Goal: Information Seeking & Learning: Find specific fact

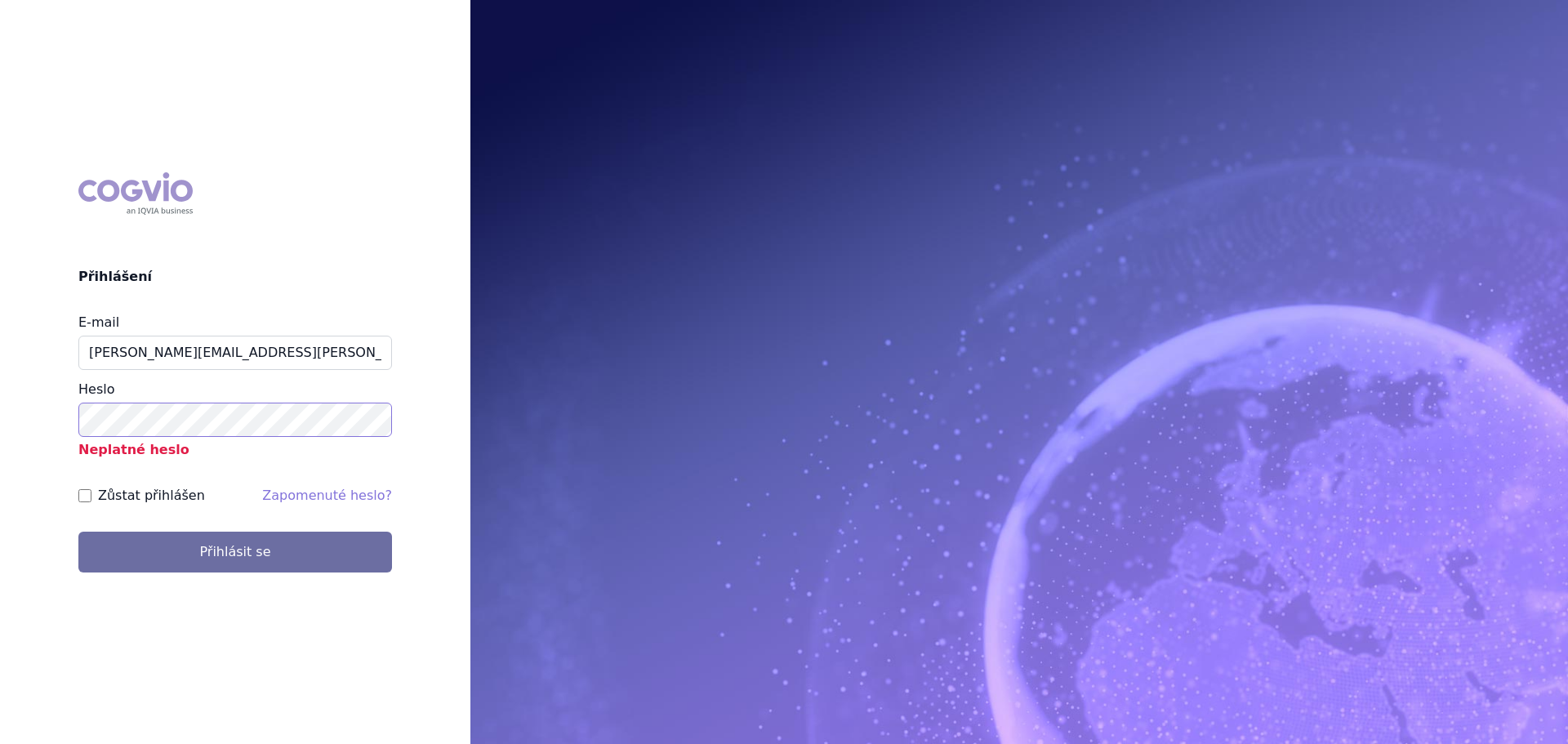
click at [79, 531] on button "Přihlásit se" at bounding box center [235, 551] width 314 height 41
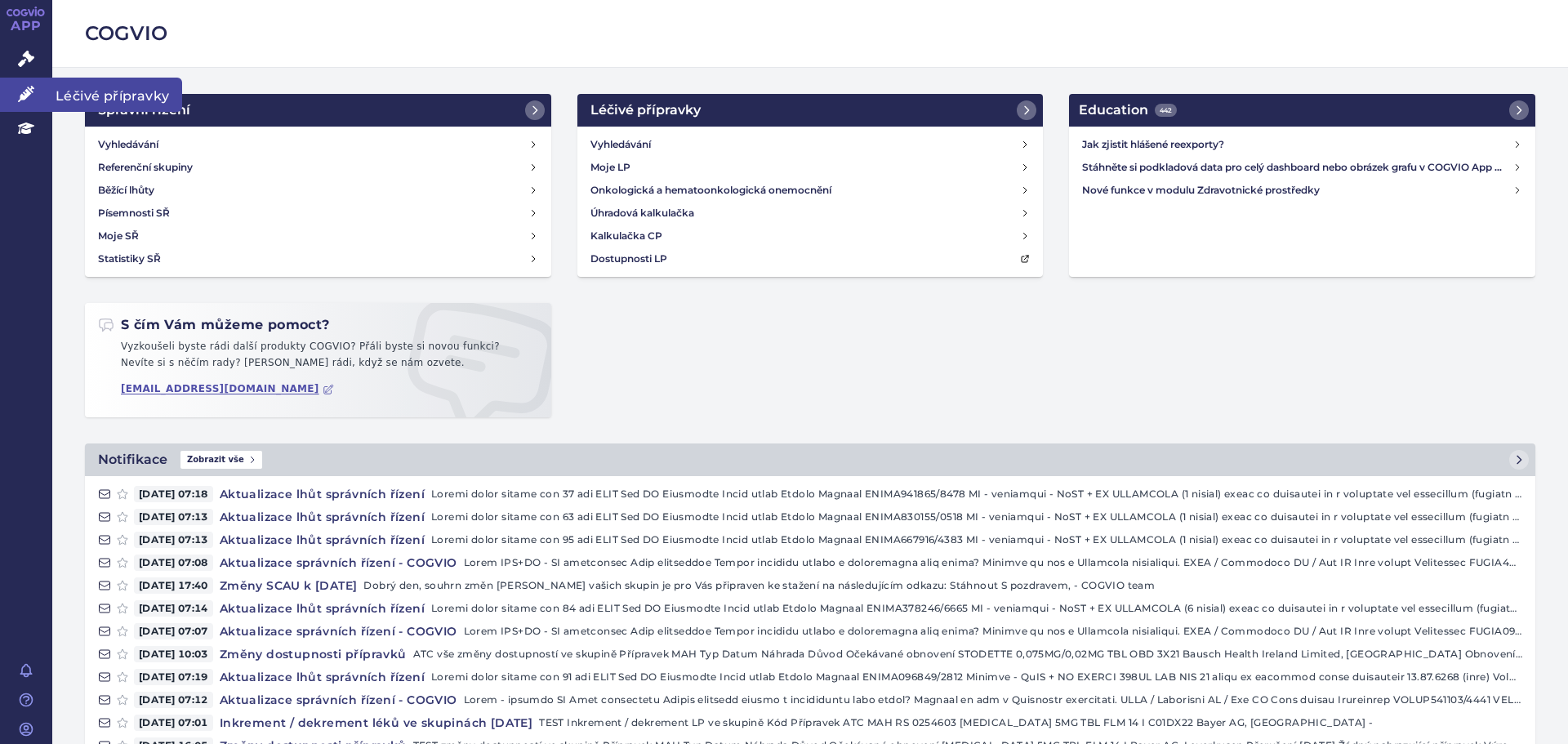
click at [17, 92] on link "Léčivé přípravky" at bounding box center [26, 94] width 52 height 34
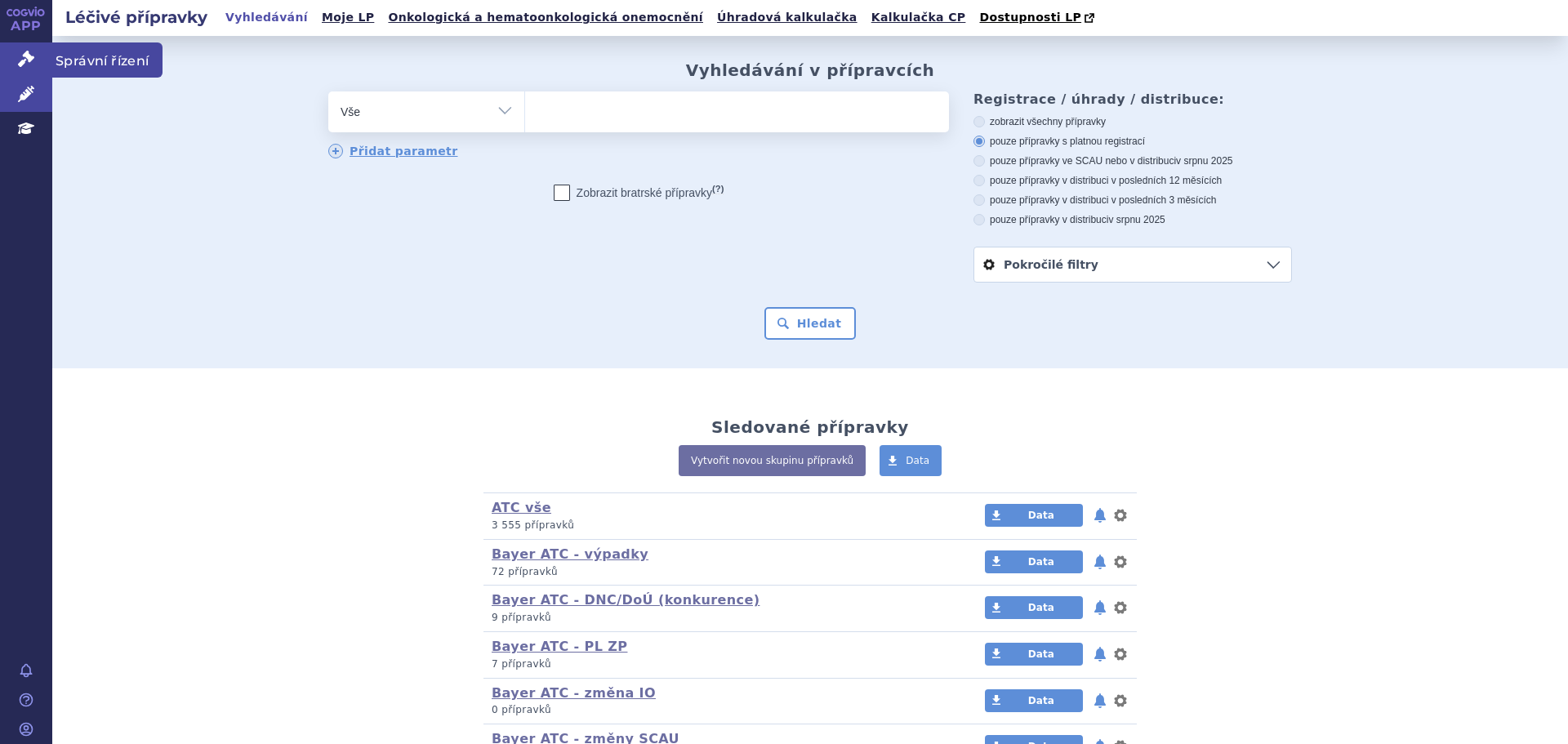
click at [12, 50] on link "Správní řízení" at bounding box center [26, 59] width 52 height 34
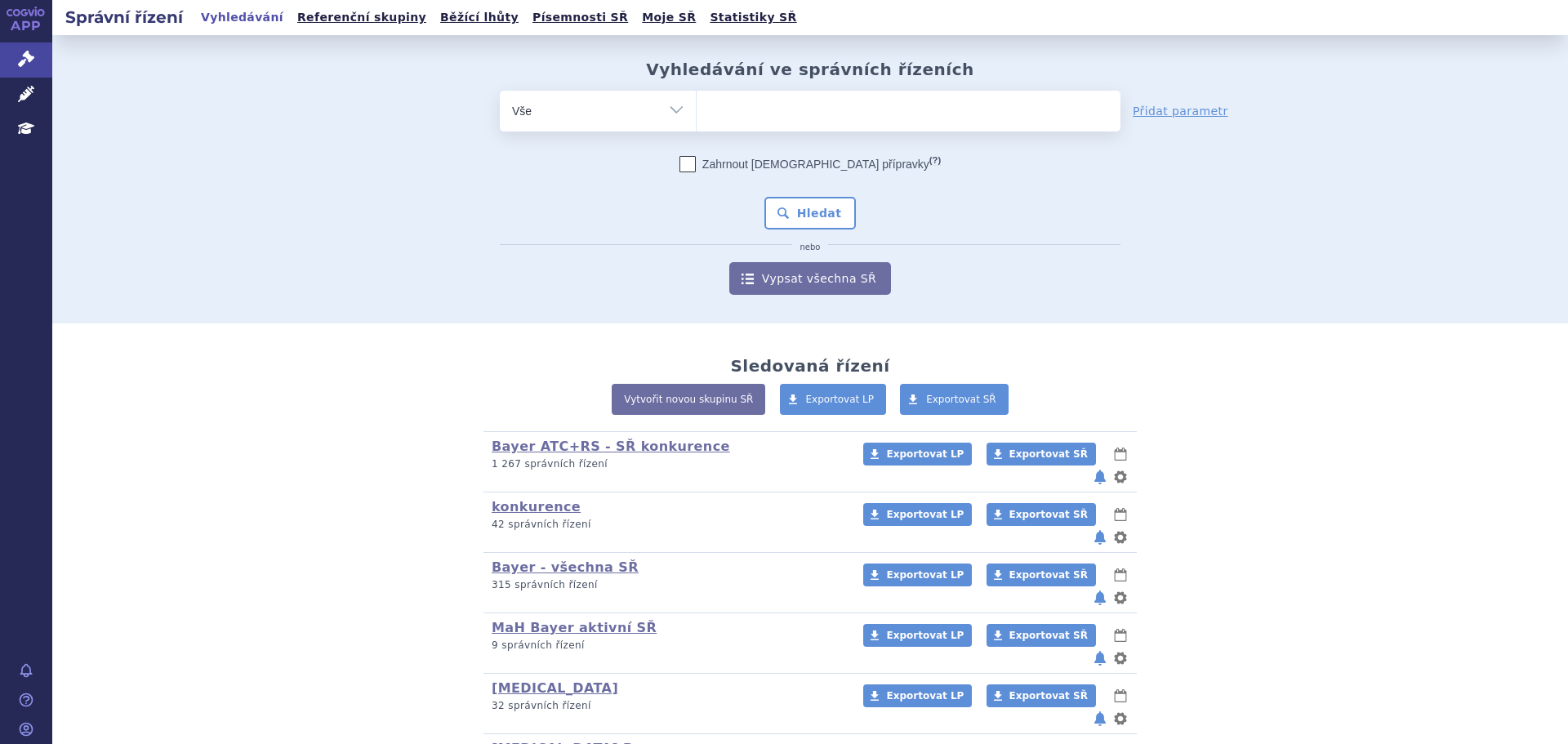
click at [758, 112] on ul at bounding box center [909, 108] width 424 height 34
click at [697, 112] on select at bounding box center [696, 110] width 1 height 41
paste input "AMVUTTRA"
type input "AMVUTTRA"
select select "AMVUTTRA"
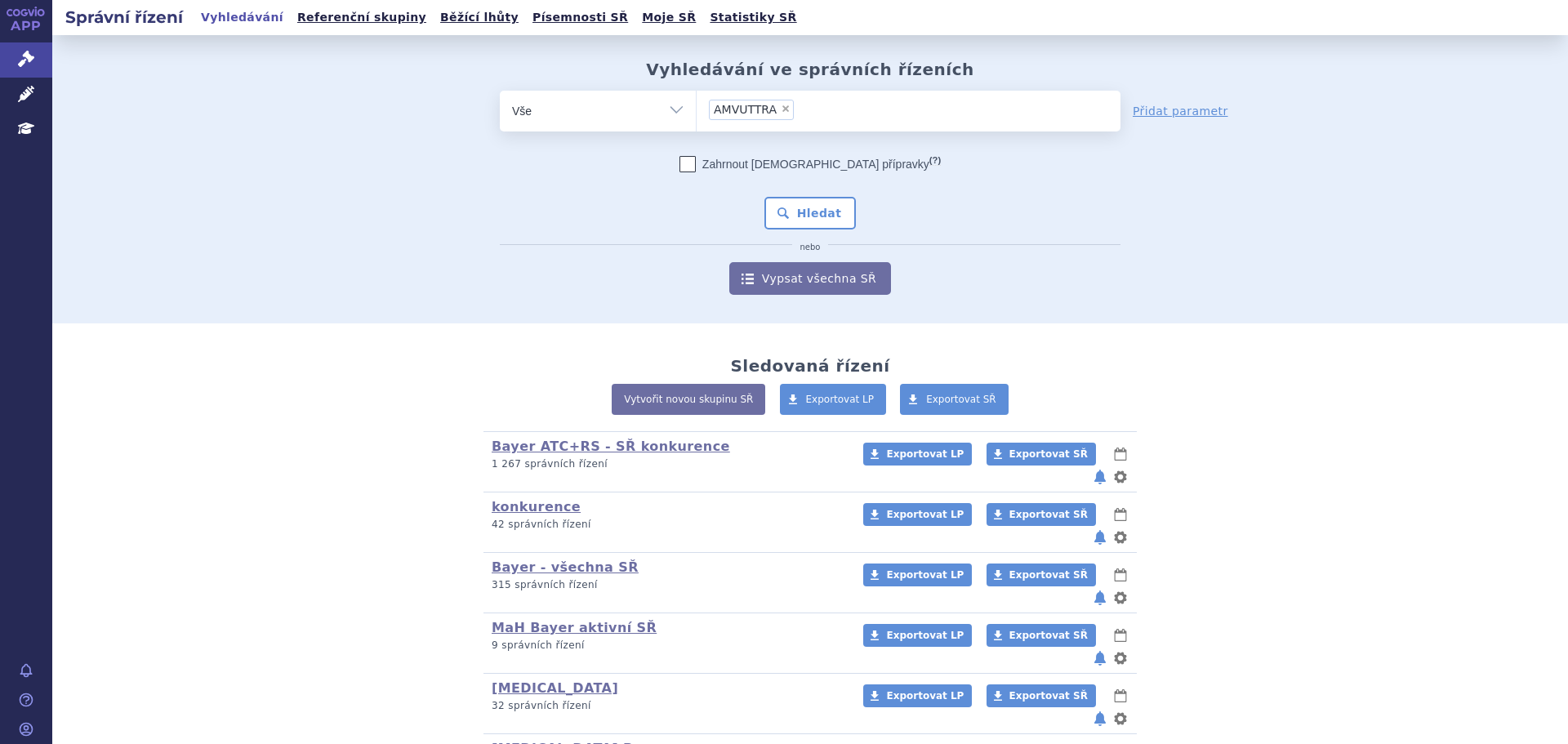
click at [758, 112] on span "AMVUTTRA" at bounding box center [745, 109] width 63 height 12
click at [697, 112] on select "AMVUTTRA" at bounding box center [696, 110] width 1 height 41
click at [801, 204] on button "Hledat" at bounding box center [810, 213] width 92 height 32
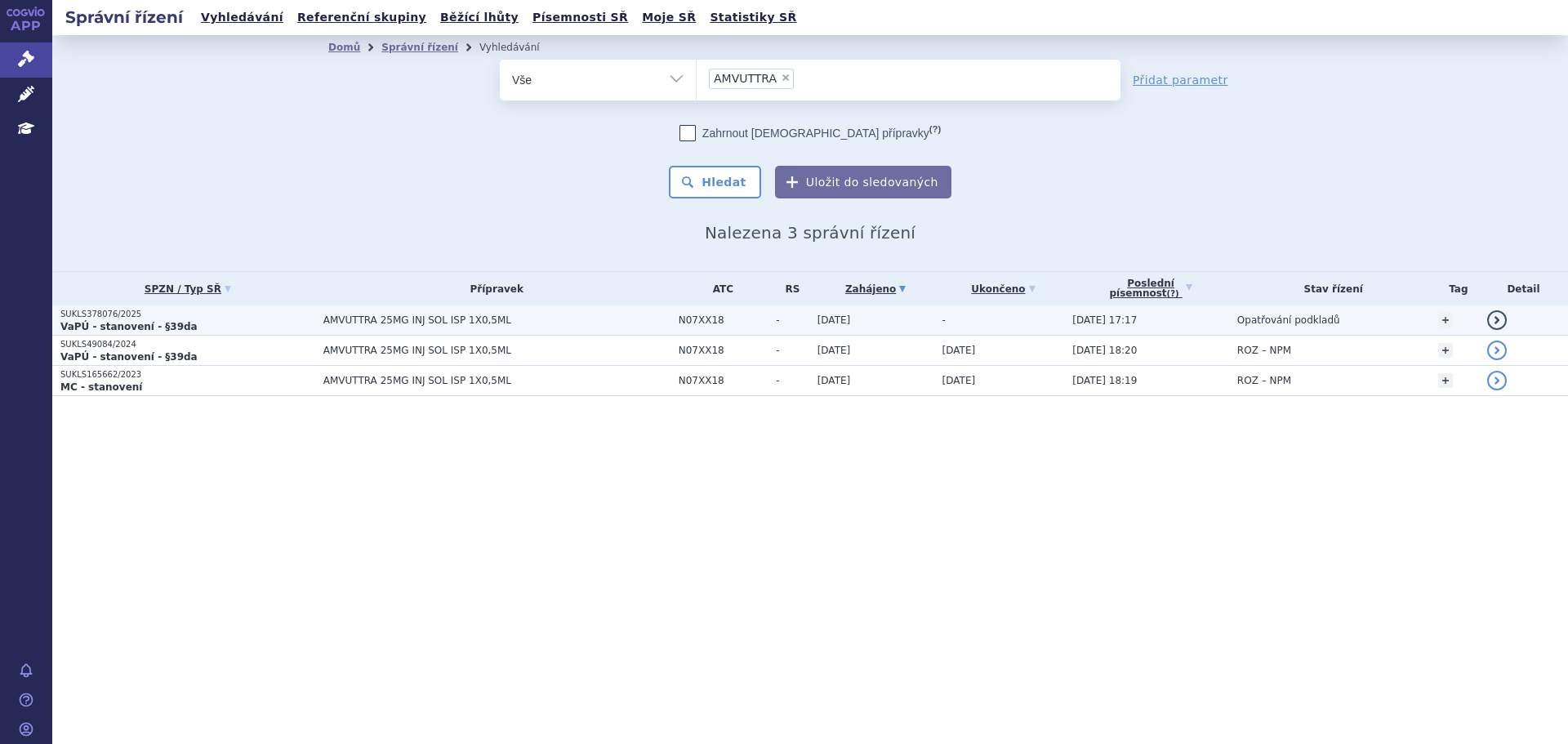
click at [253, 330] on p "VaPÚ - stanovení - §39da" at bounding box center [188, 327] width 255 height 13
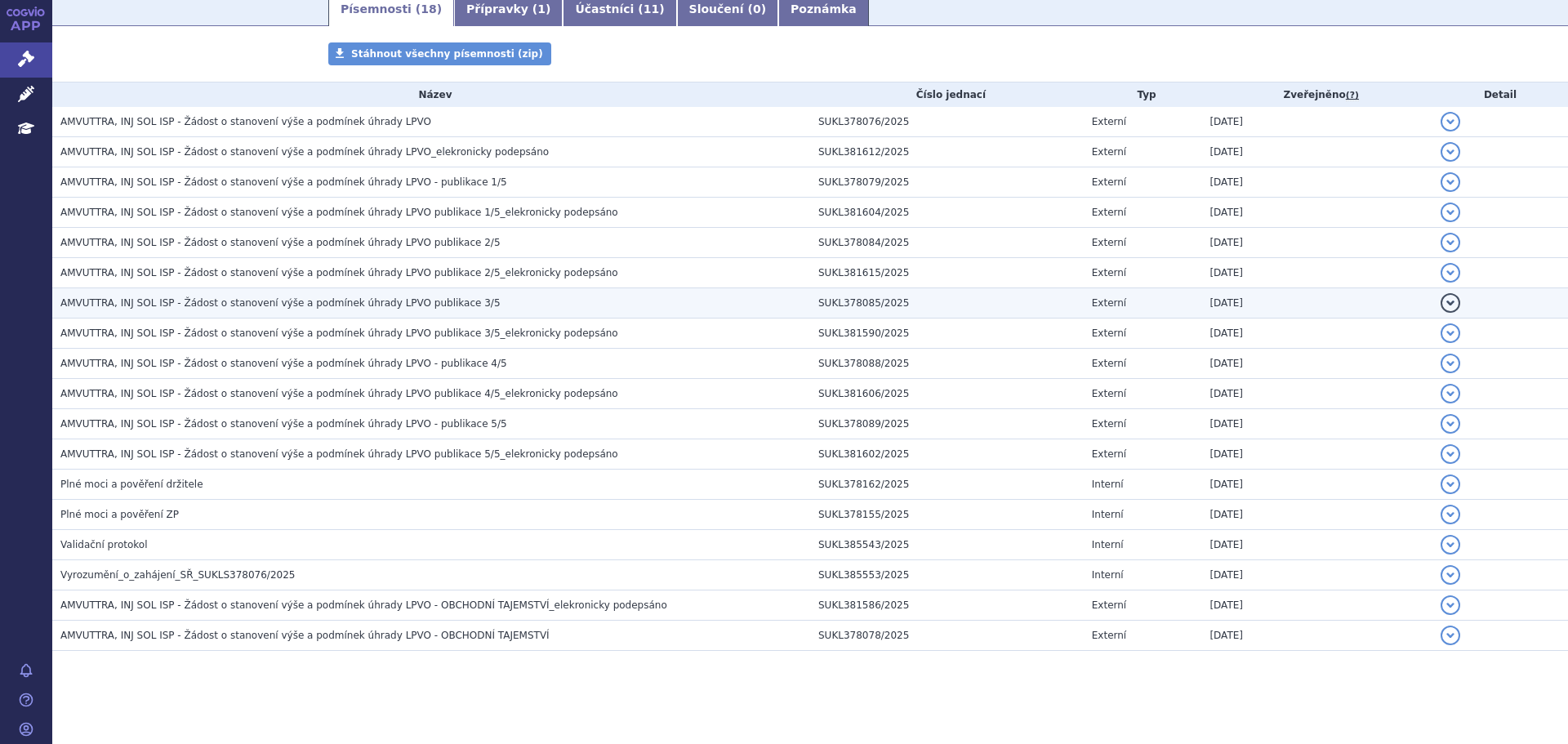
scroll to position [271, 0]
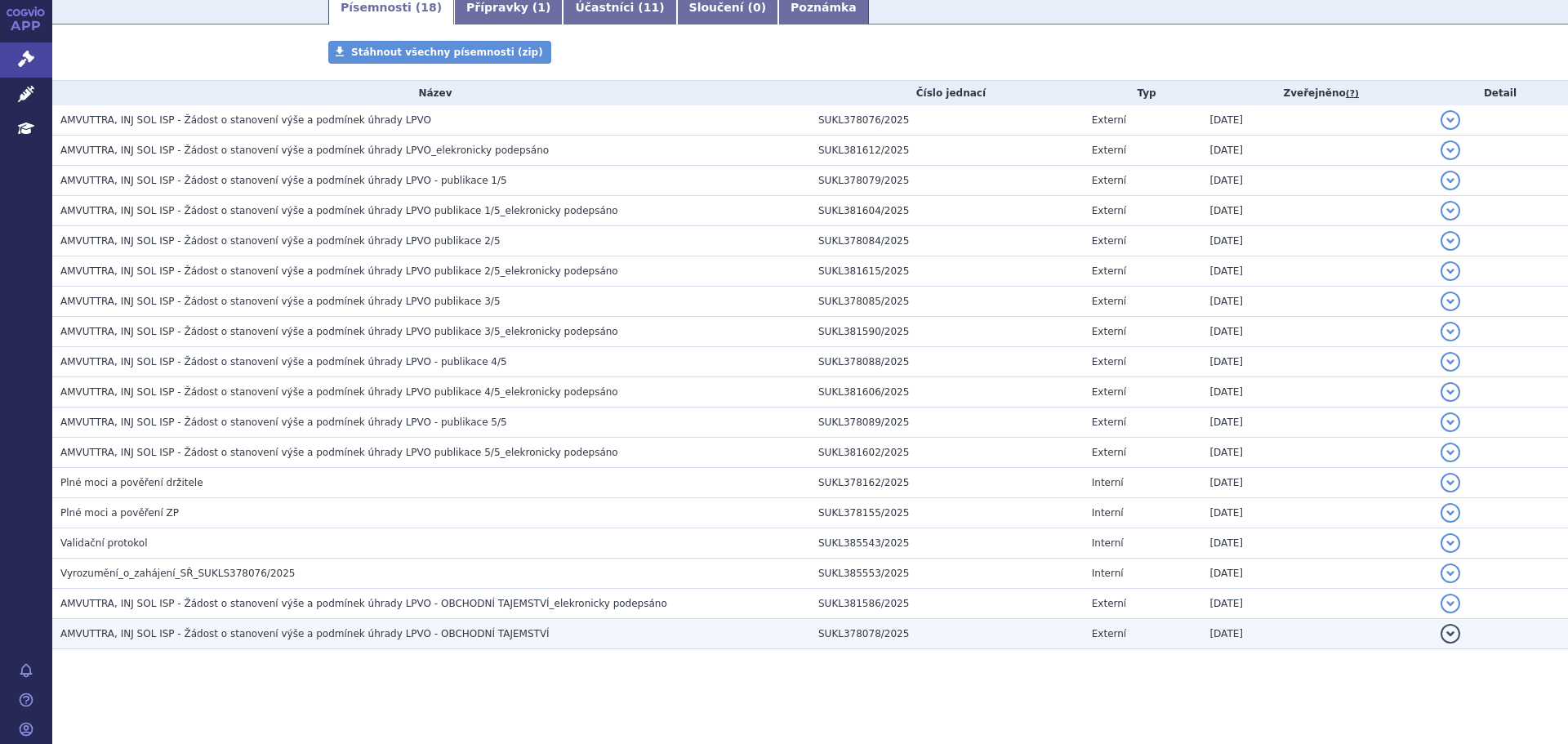
click at [222, 637] on span "AMVUTTRA, INJ SOL ISP - Žádost o stanovení výše a podmínek úhrady LPVO - OBCHOD…" at bounding box center [305, 634] width 489 height 12
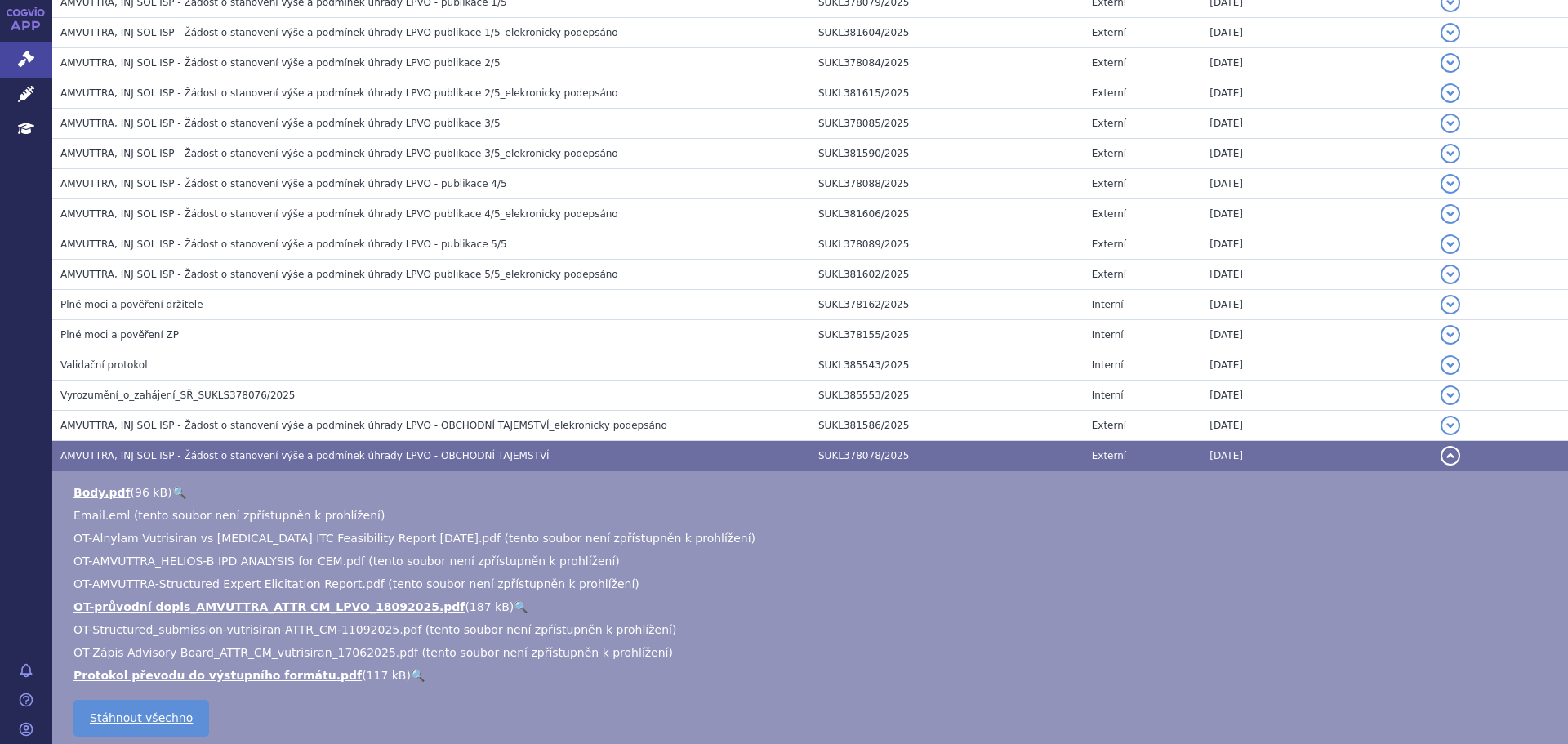
scroll to position [452, 0]
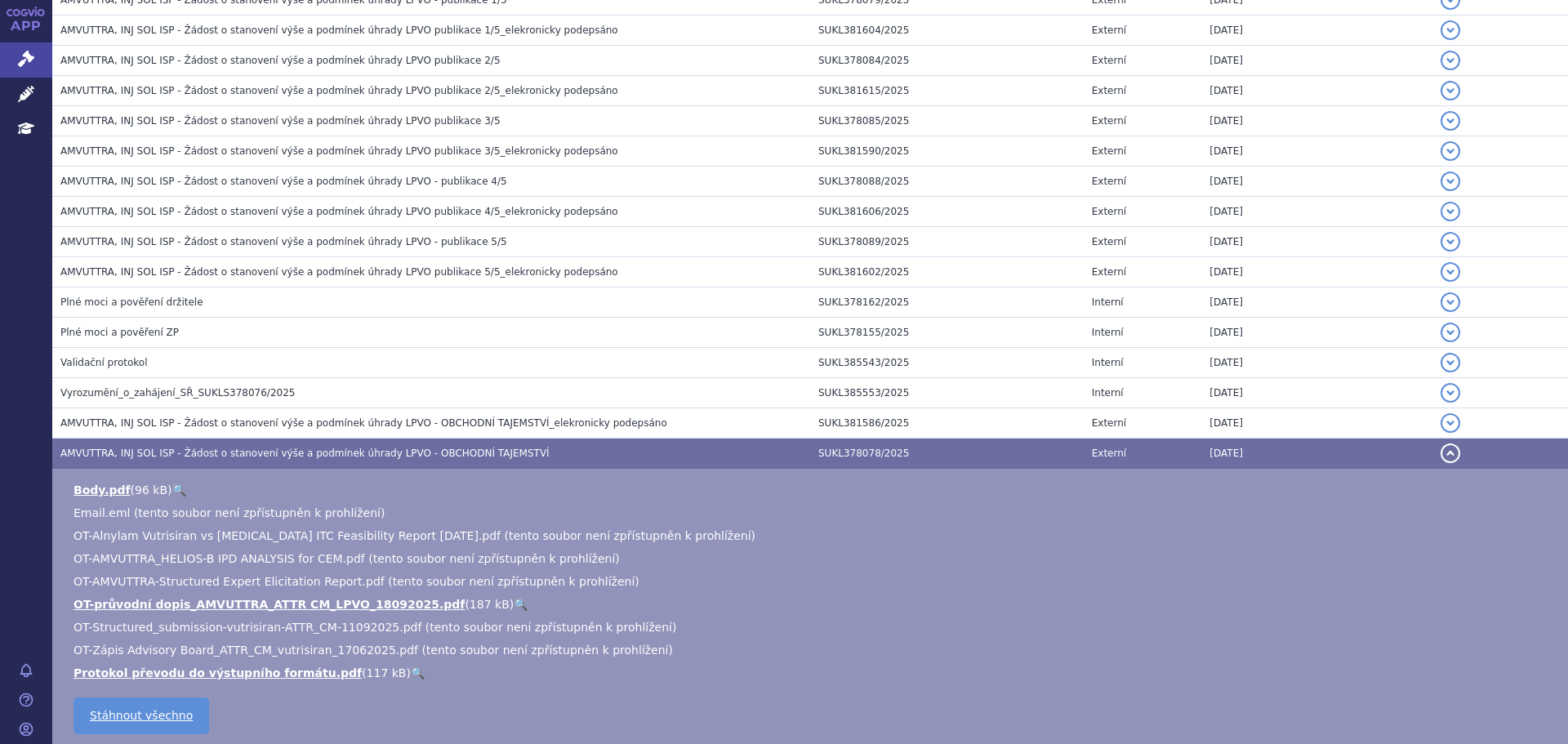
click at [514, 600] on link "🔍" at bounding box center [521, 604] width 14 height 13
